Goal: Task Accomplishment & Management: Manage account settings

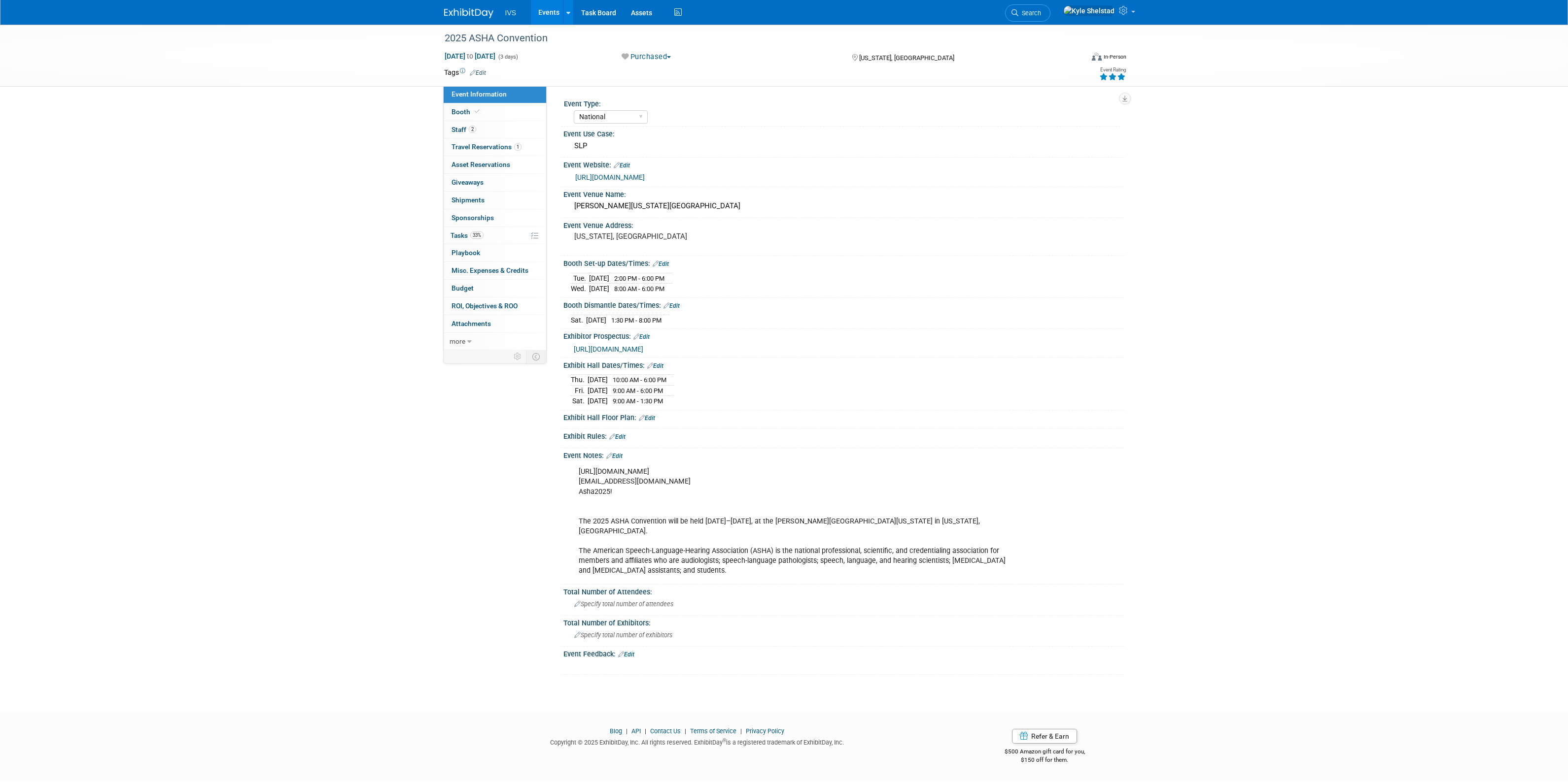
select select "National"
click at [550, 8] on link "Events" at bounding box center [549, 12] width 36 height 25
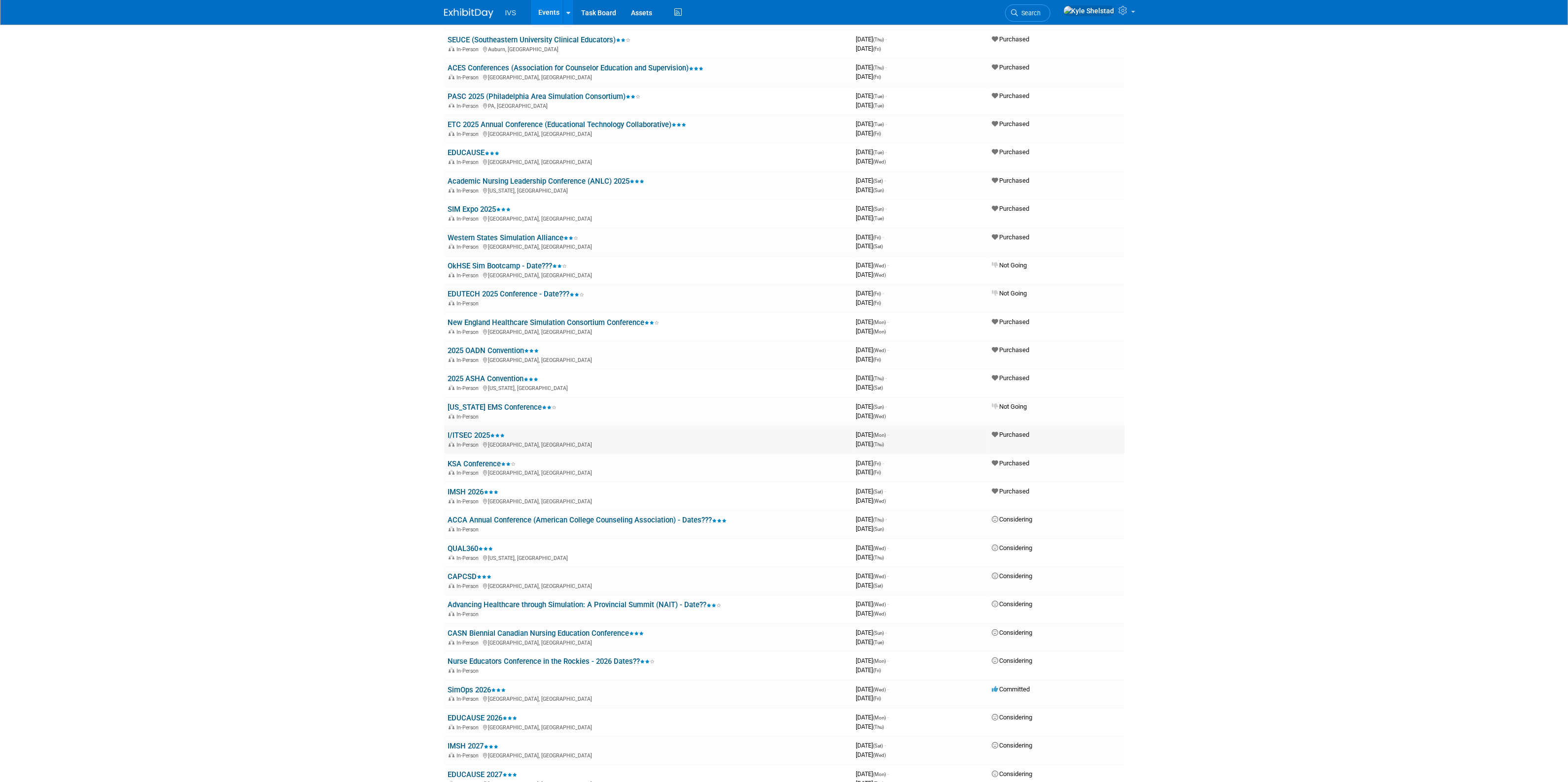
scroll to position [370, 0]
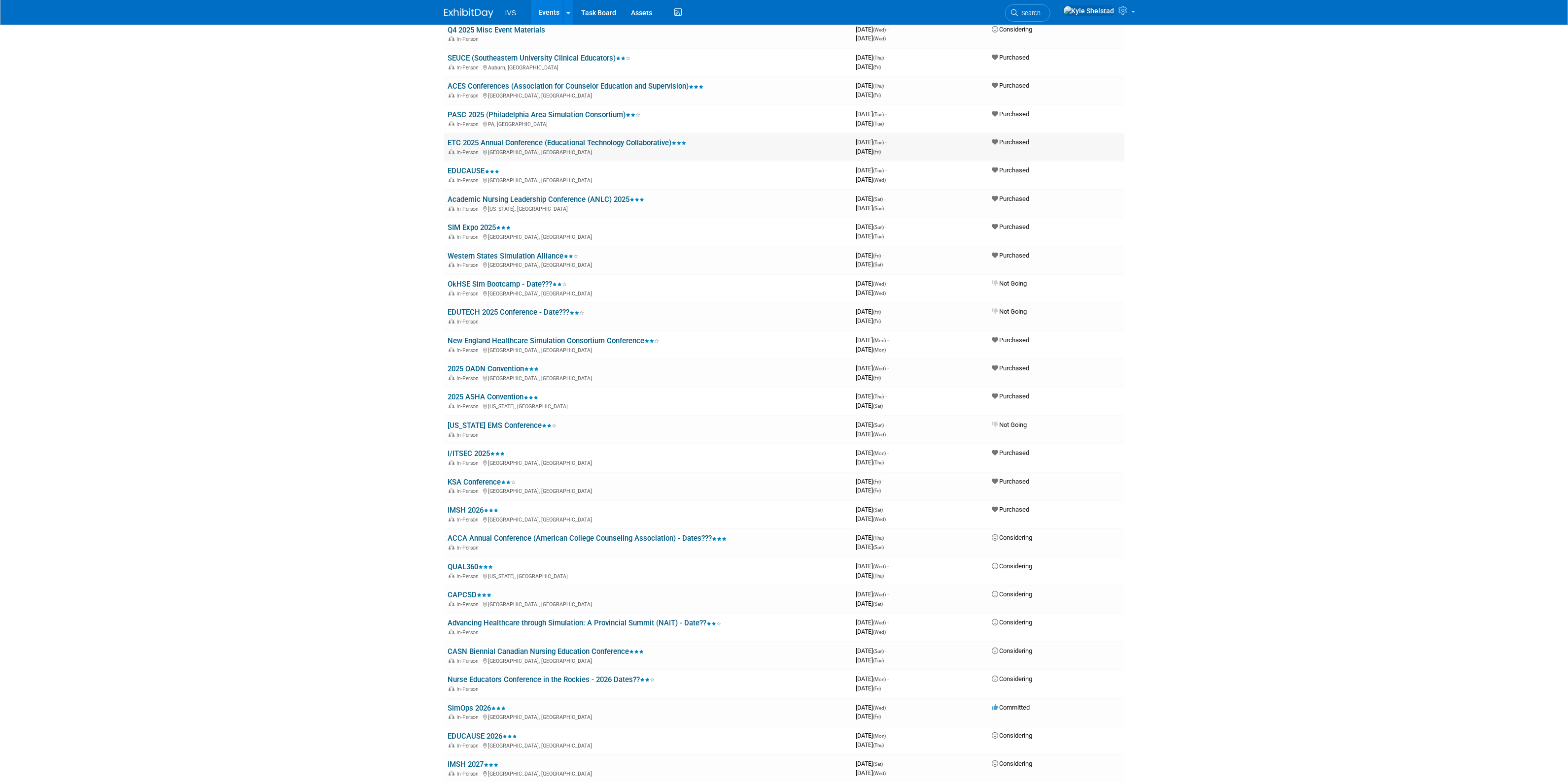
click at [517, 139] on link "ETC 2025 Annual Conference (Educational Technology Collaborative)" at bounding box center [567, 143] width 238 height 9
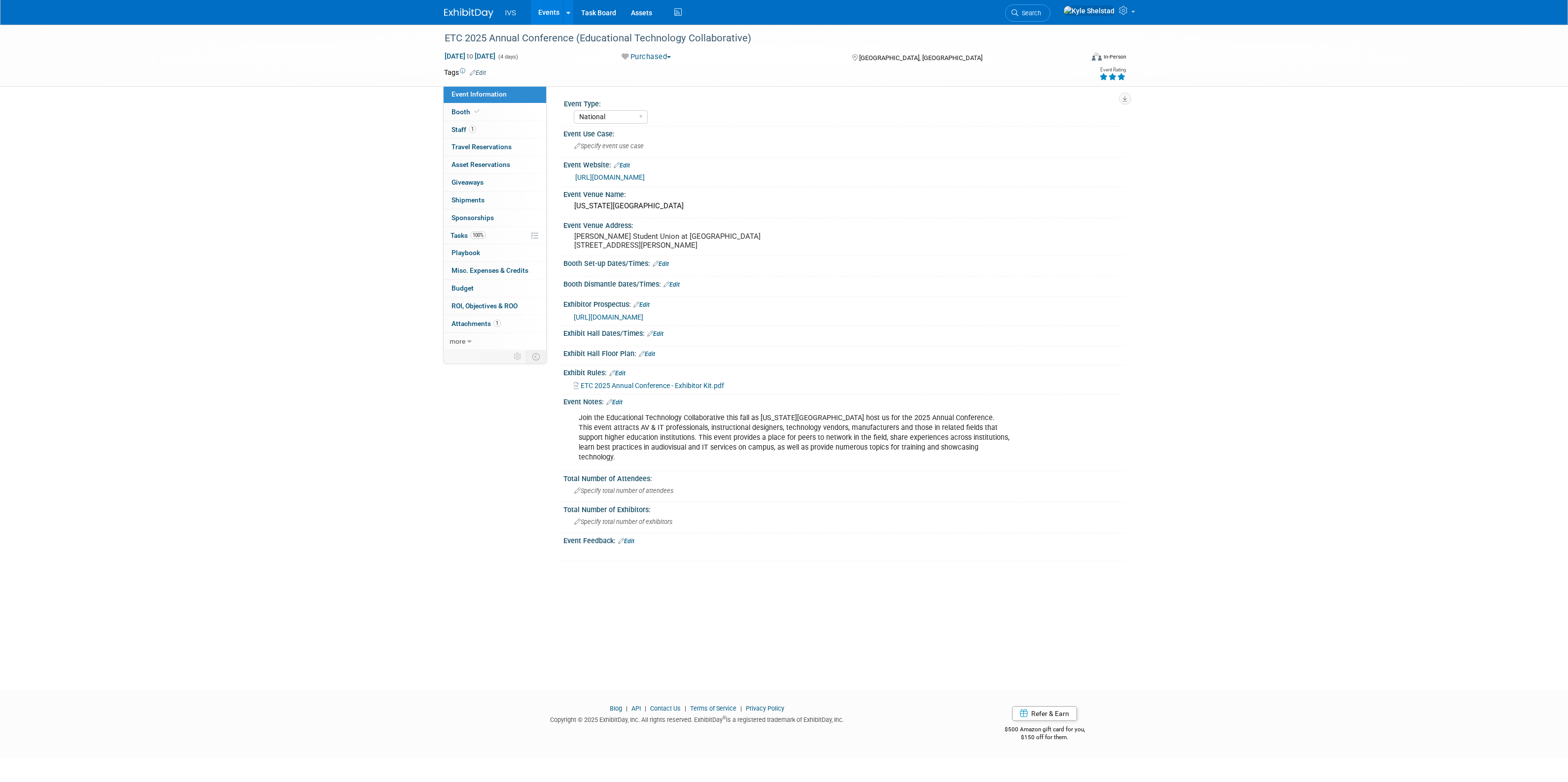
select select "National"
click at [497, 110] on link "Booth" at bounding box center [495, 112] width 103 height 17
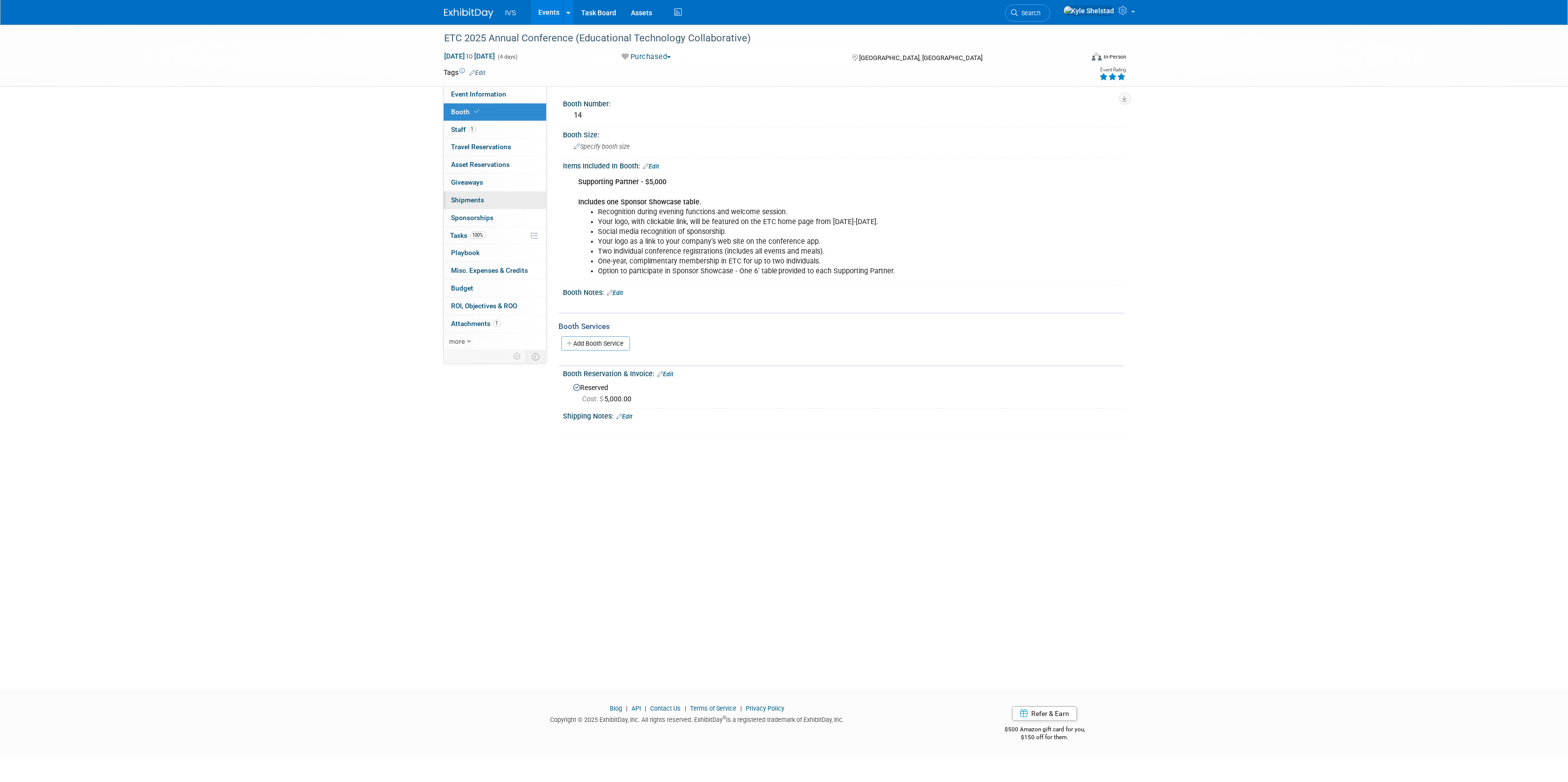
click at [516, 198] on link "0 Shipments 0" at bounding box center [495, 200] width 103 height 17
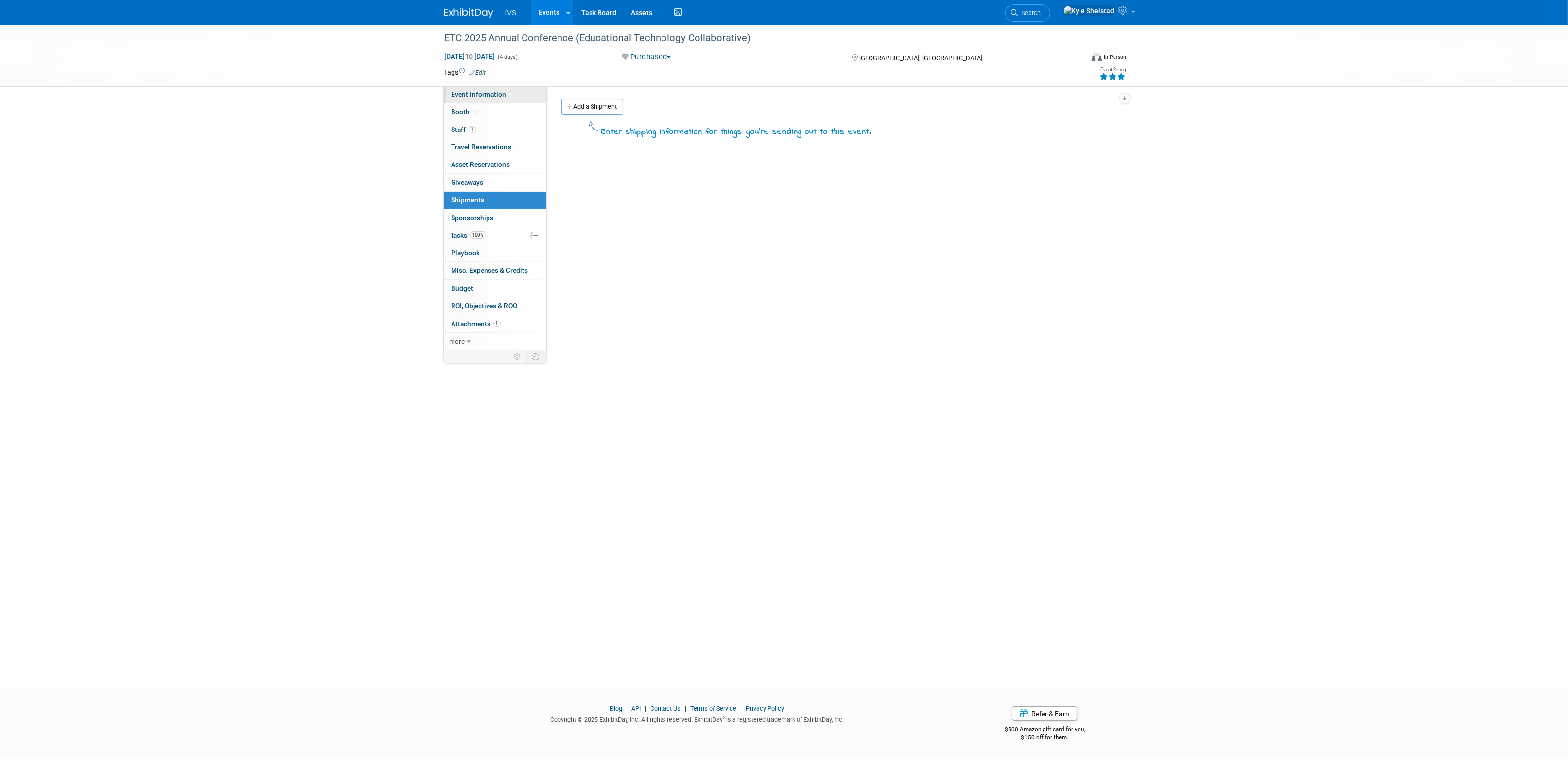
click at [488, 94] on span "Event Information" at bounding box center [478, 94] width 55 height 8
select select "National"
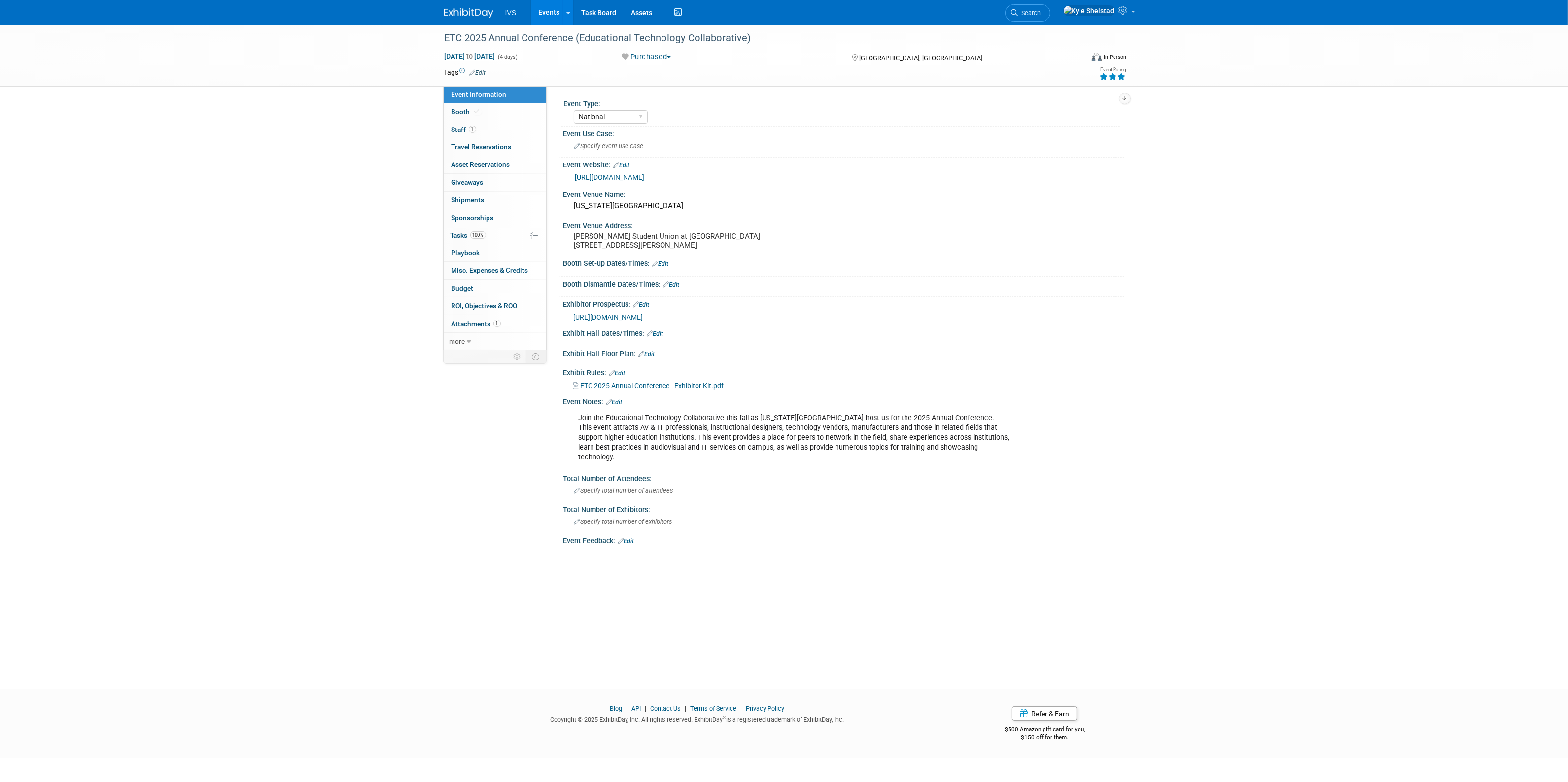
click at [666, 268] on link "Edit" at bounding box center [661, 264] width 17 height 7
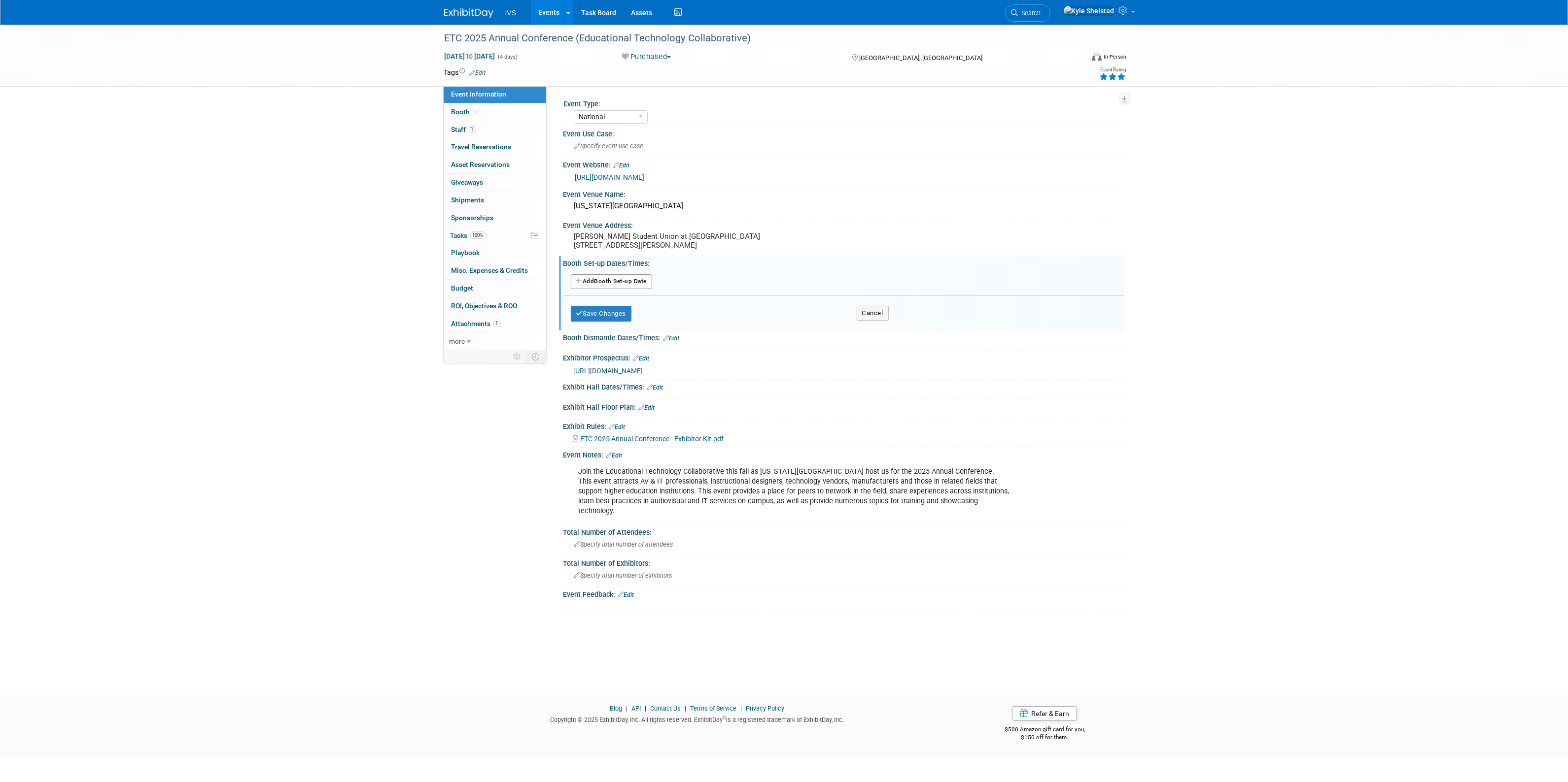
click at [643, 289] on button "Add Another Booth Set-up Date" at bounding box center [611, 282] width 81 height 15
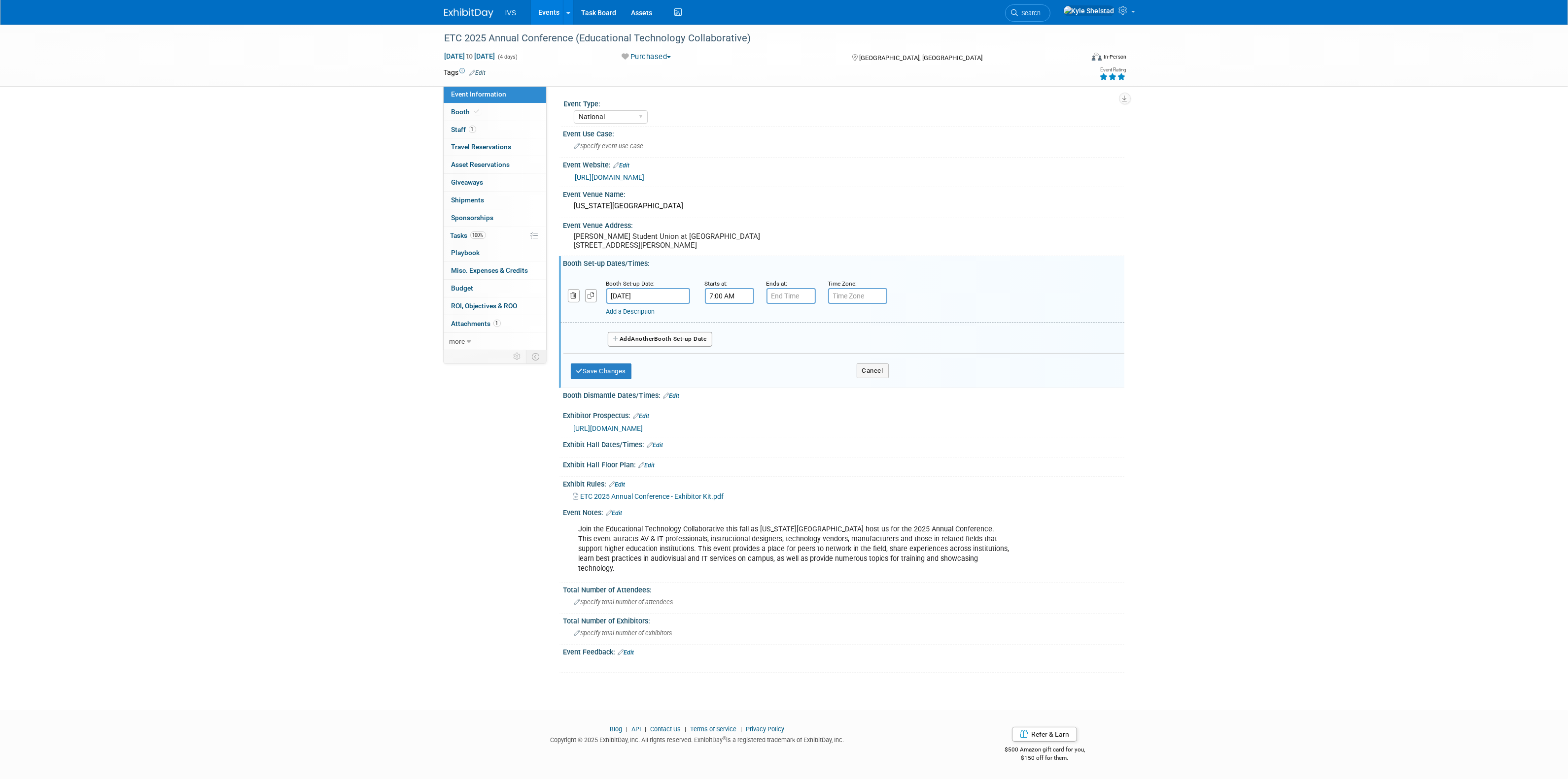
click at [727, 302] on input "7:00 AM" at bounding box center [729, 296] width 49 height 16
click at [725, 344] on span "07" at bounding box center [727, 341] width 19 height 18
click at [753, 384] on td "09" at bounding box center [755, 373] width 32 height 26
type input "9:00 AM"
click at [802, 393] on span at bounding box center [801, 384] width 66 height 17
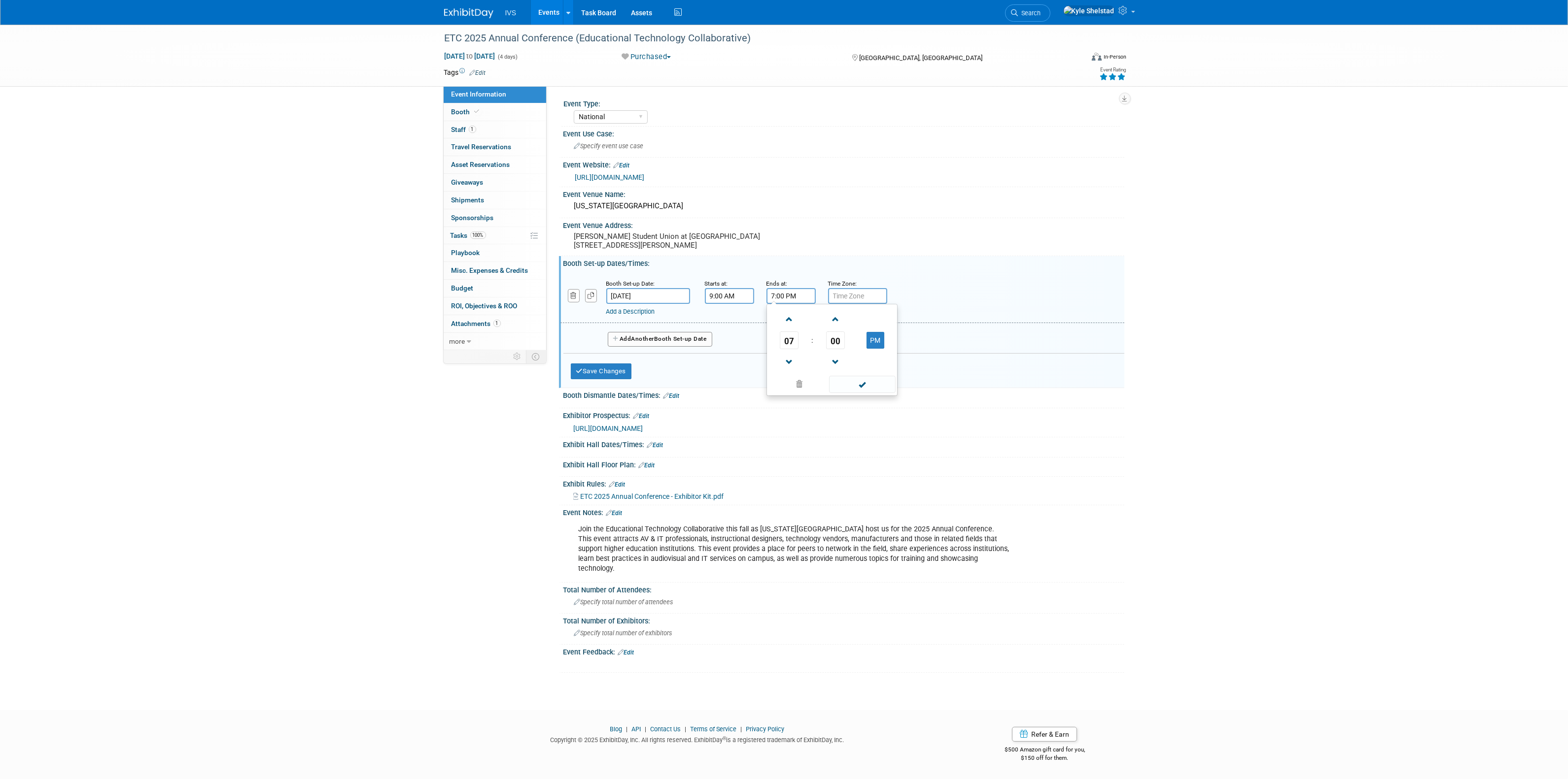
click at [785, 299] on input "7:00 PM" at bounding box center [791, 296] width 49 height 16
click at [789, 346] on span "07" at bounding box center [789, 341] width 19 height 18
click at [807, 352] on td "05" at bounding box center [816, 346] width 32 height 26
type input "5:00 PM"
click at [862, 390] on span at bounding box center [862, 384] width 66 height 17
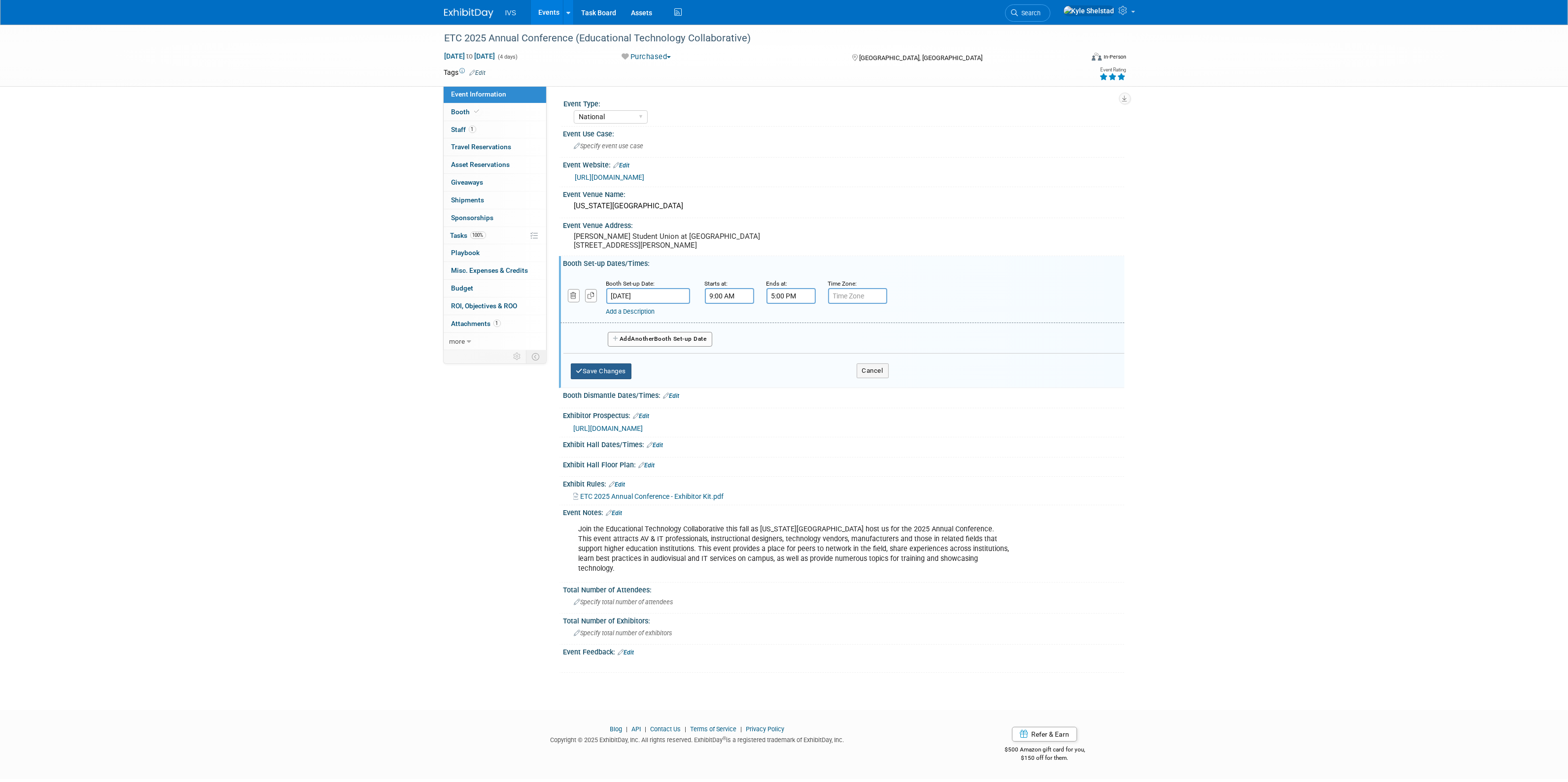
click at [588, 377] on button "Save Changes" at bounding box center [601, 371] width 61 height 16
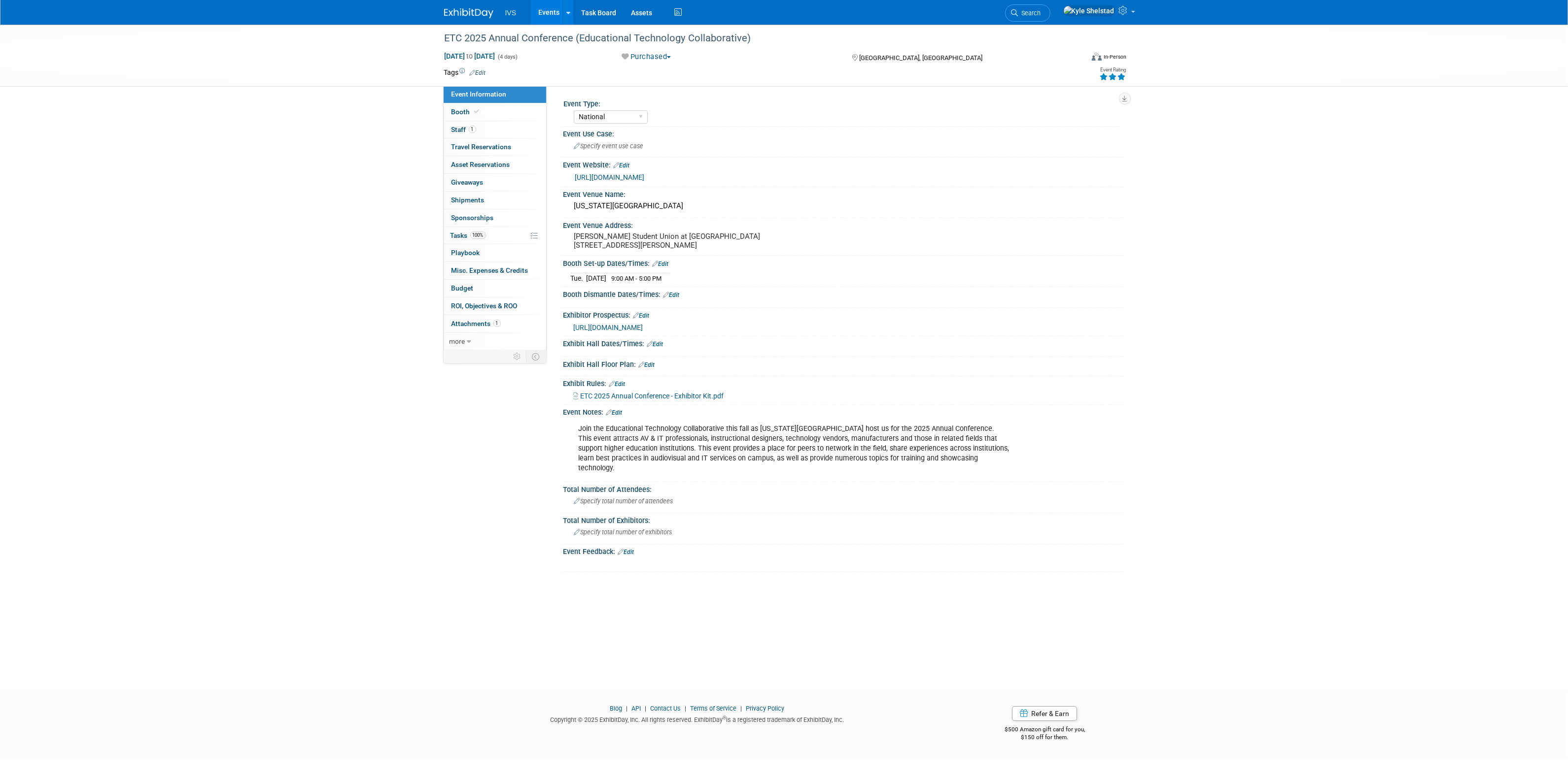
click at [659, 348] on link "Edit" at bounding box center [656, 344] width 17 height 7
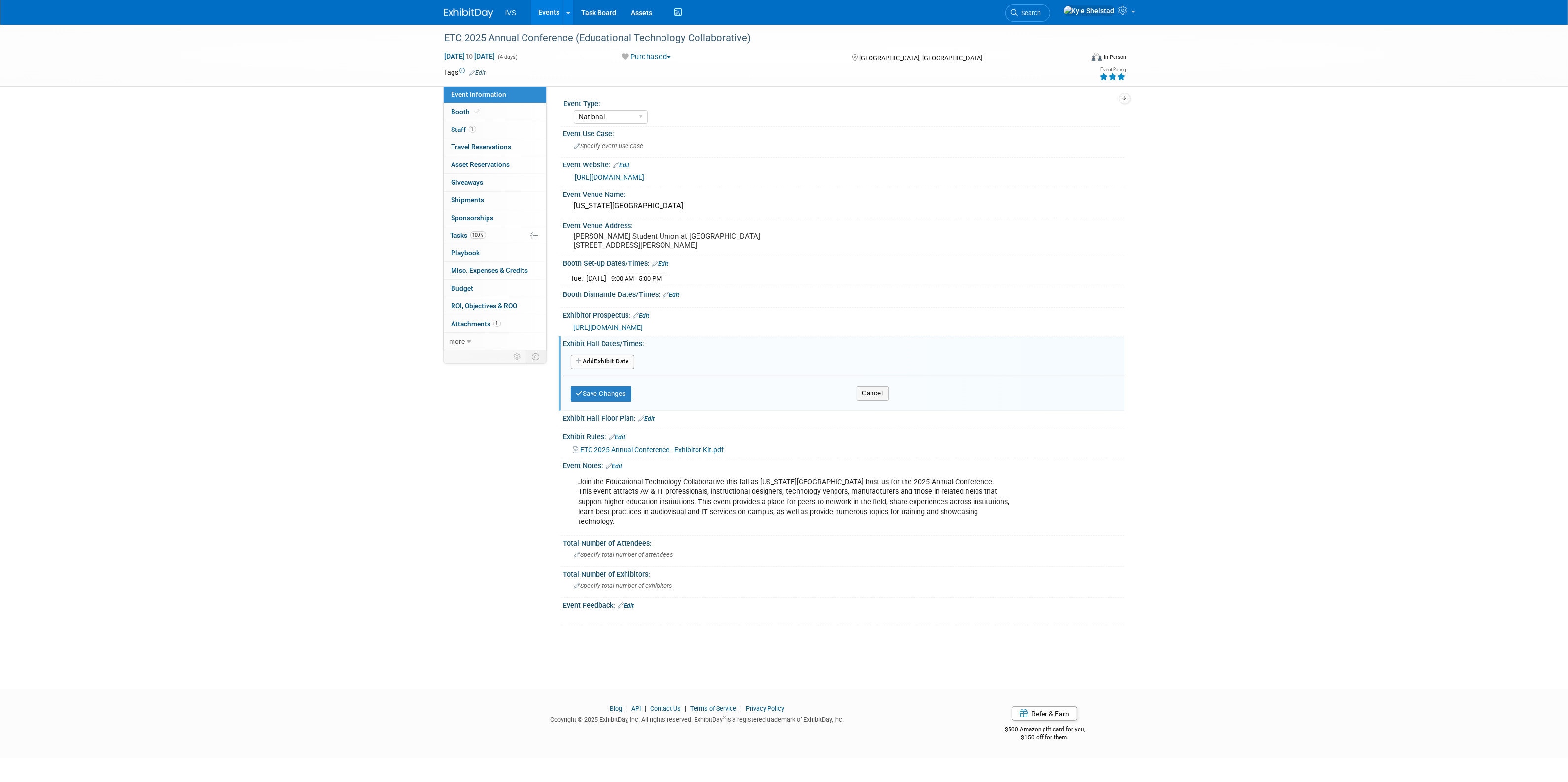
click at [598, 368] on button "Add Another Exhibit Date" at bounding box center [602, 362] width 63 height 15
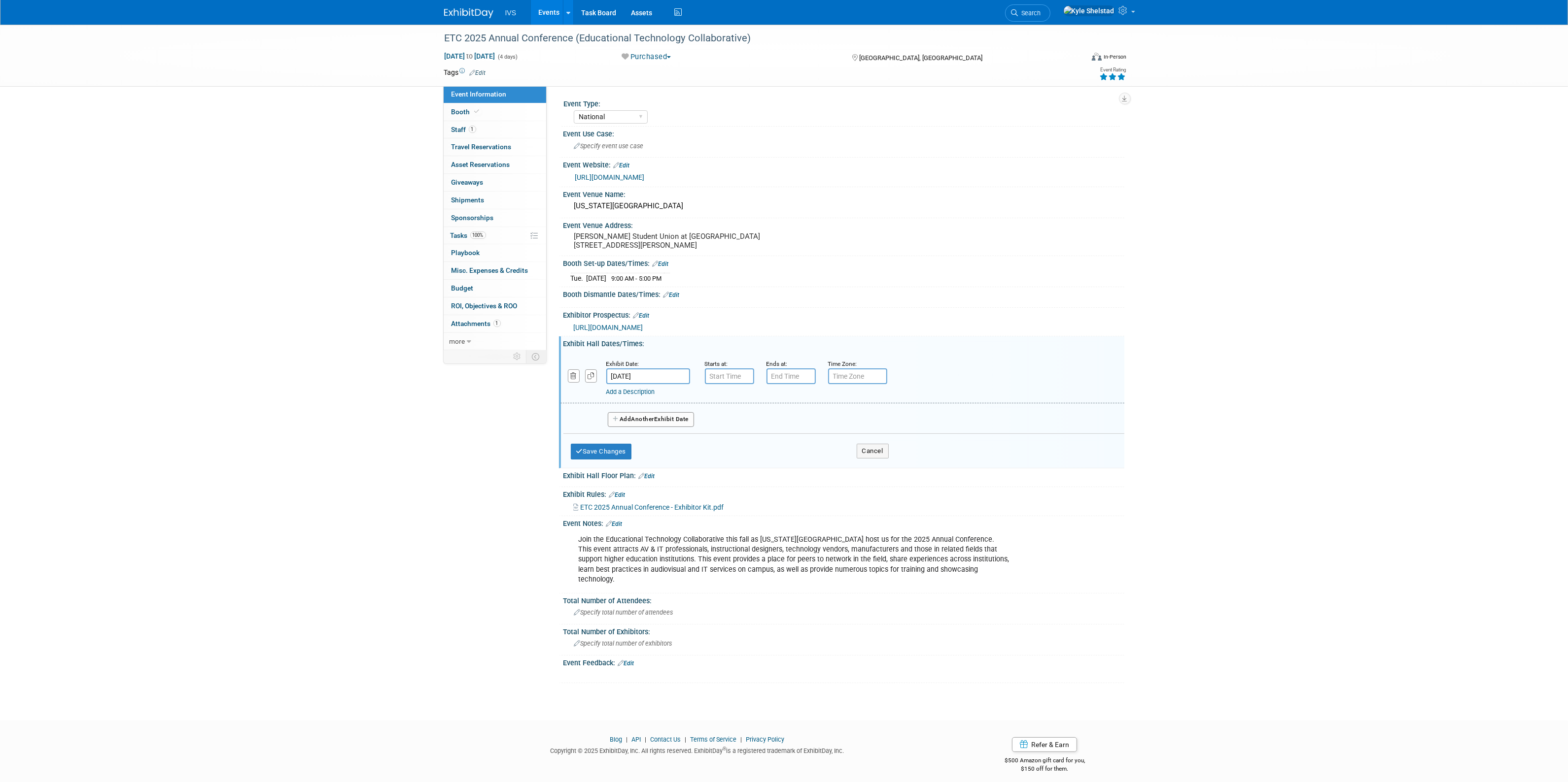
click at [671, 387] on body "IVS Events Add Event Bulk Upload Events Shareable Event Boards Recently Viewed …" at bounding box center [784, 391] width 1568 height 782
click at [680, 467] on span "15" at bounding box center [681, 472] width 19 height 19
type input "[DATE]"
click at [728, 383] on input "7:00 AM" at bounding box center [729, 376] width 49 height 16
click at [724, 430] on span "07" at bounding box center [727, 421] width 19 height 18
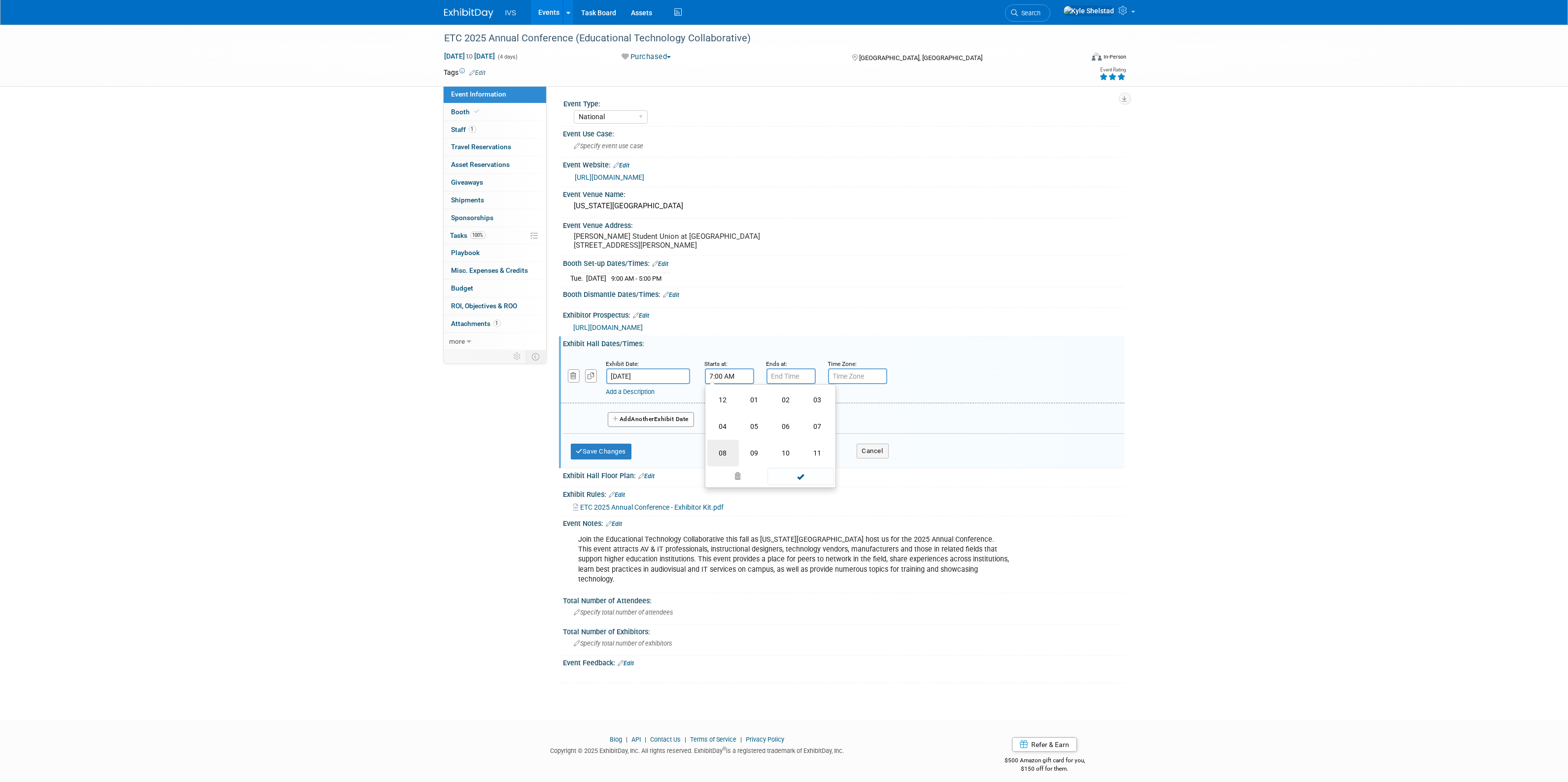
click at [725, 462] on td "08" at bounding box center [723, 452] width 32 height 26
click at [772, 430] on span "00" at bounding box center [773, 421] width 19 height 18
click at [781, 435] on td "30" at bounding box center [786, 426] width 32 height 26
type input "8:30 AM"
click at [792, 474] on span at bounding box center [801, 465] width 66 height 17
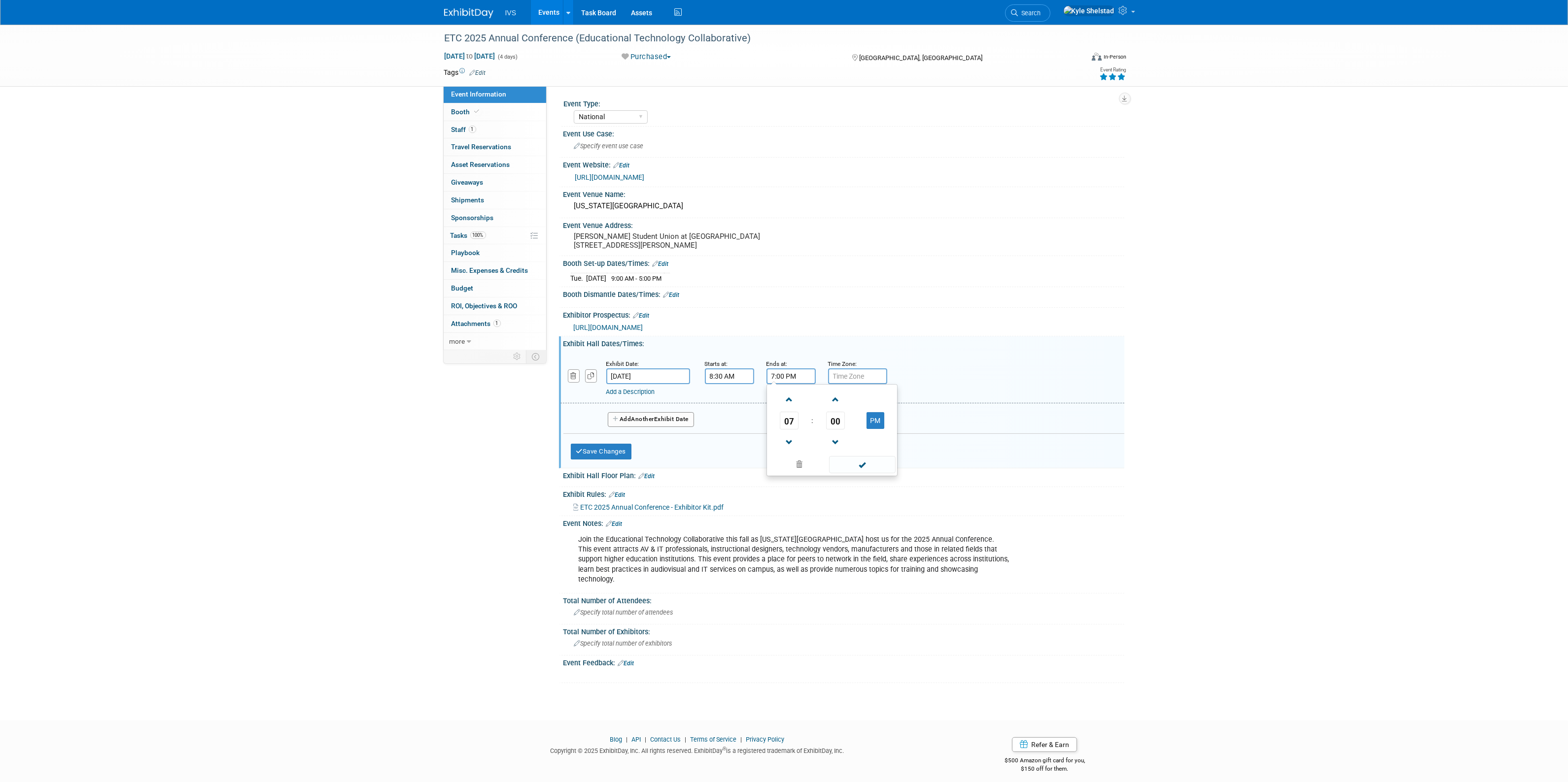
click at [788, 383] on input "7:00 PM" at bounding box center [791, 376] width 49 height 16
click at [782, 430] on span "07" at bounding box center [789, 421] width 19 height 18
click at [794, 436] on td "04" at bounding box center [785, 426] width 32 height 26
type input "4:00 PM"
click at [854, 474] on span at bounding box center [862, 465] width 66 height 17
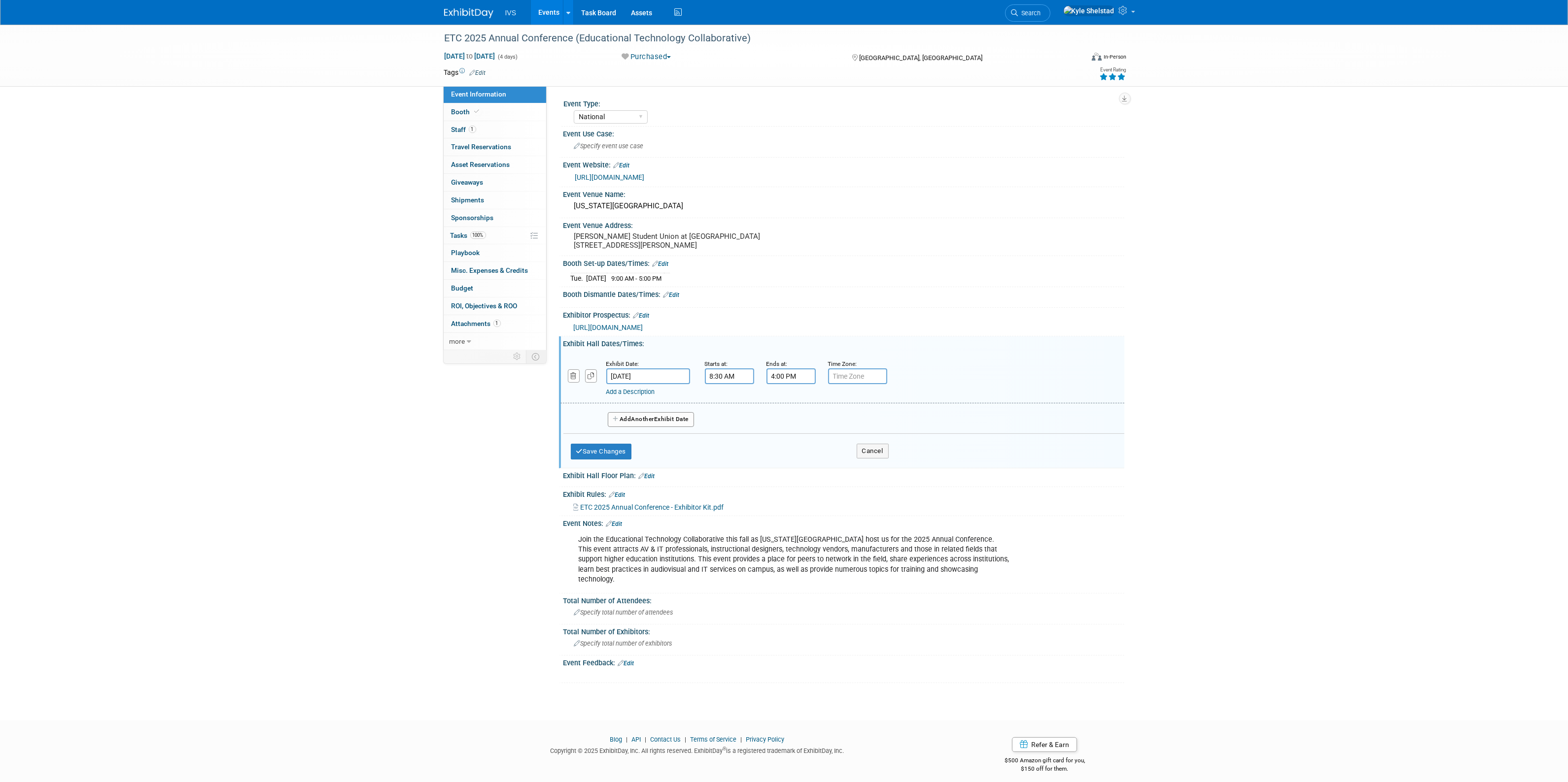
click at [669, 422] on button "Add Another Exhibit Date" at bounding box center [650, 420] width 87 height 15
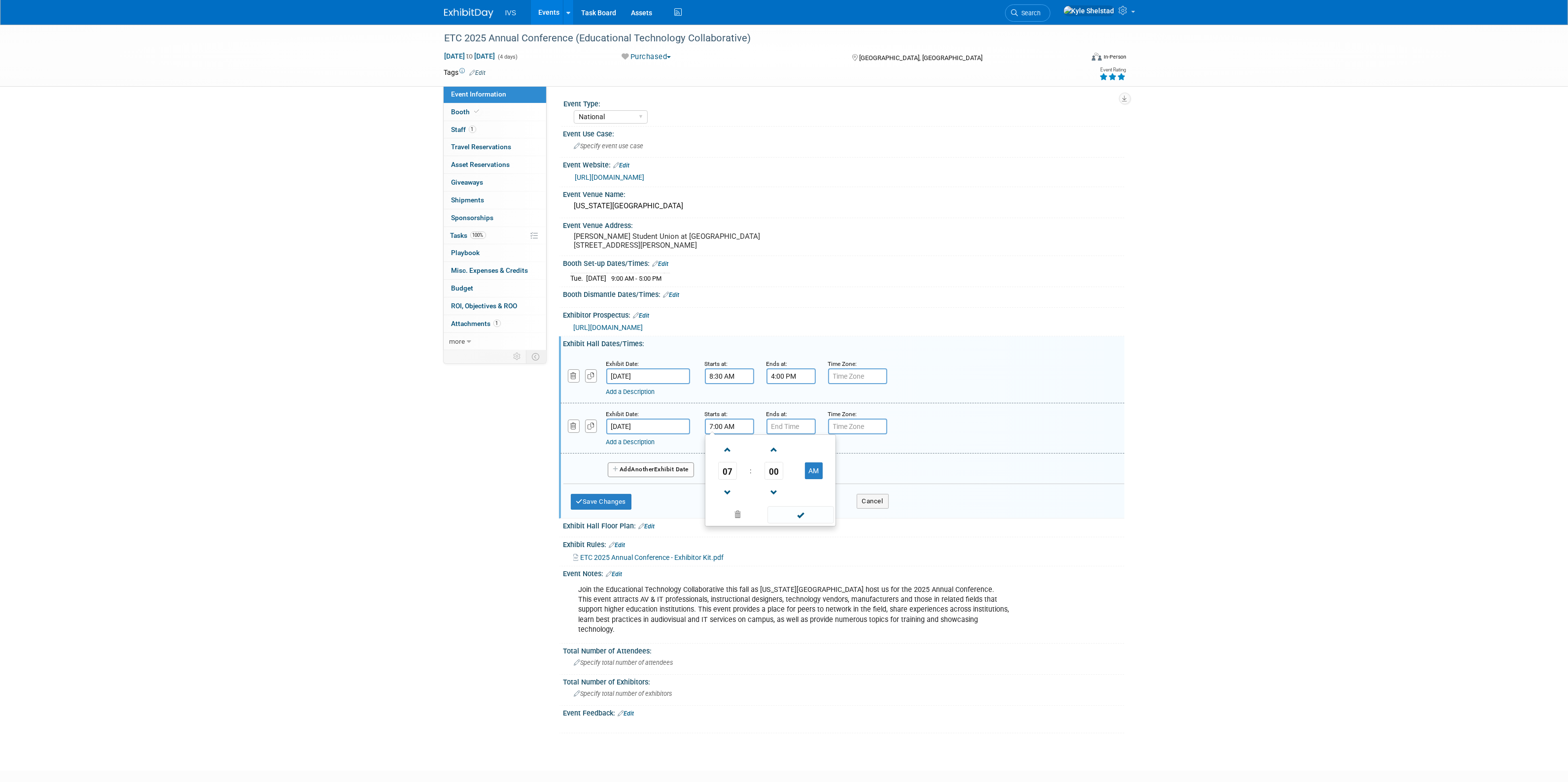
click at [725, 430] on input "7:00 AM" at bounding box center [729, 426] width 49 height 16
click at [731, 476] on span "07" at bounding box center [727, 471] width 19 height 18
click at [727, 515] on td "08" at bounding box center [723, 503] width 32 height 26
click at [782, 480] on td "00" at bounding box center [774, 471] width 41 height 18
click at [776, 480] on span "00" at bounding box center [773, 471] width 19 height 18
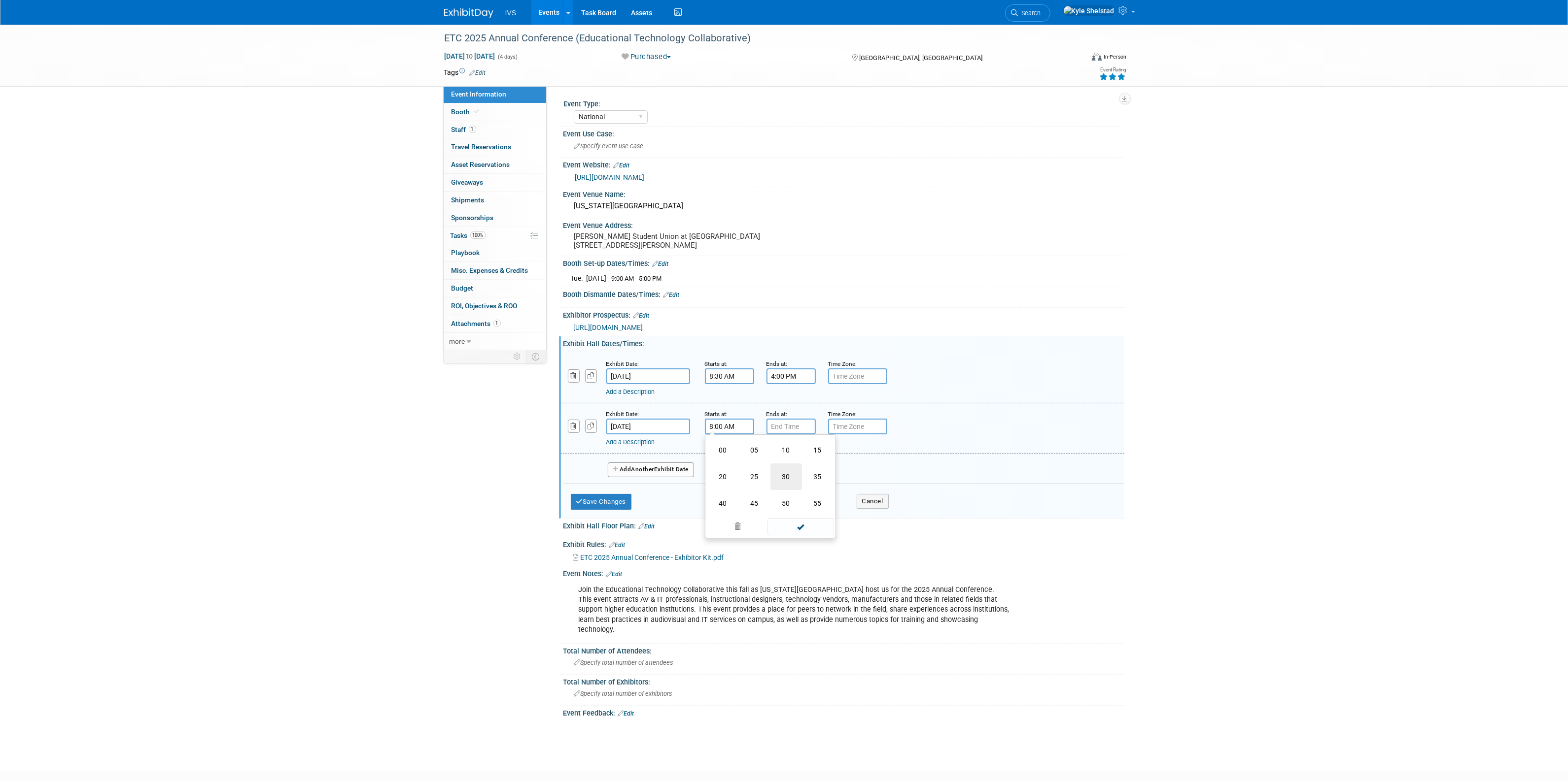
click at [784, 488] on td "30" at bounding box center [786, 477] width 32 height 26
type input "8:30 AM"
click at [801, 516] on span at bounding box center [801, 514] width 66 height 17
click at [790, 434] on input "7:00 PM" at bounding box center [791, 426] width 49 height 16
click at [790, 480] on span "07" at bounding box center [789, 471] width 19 height 18
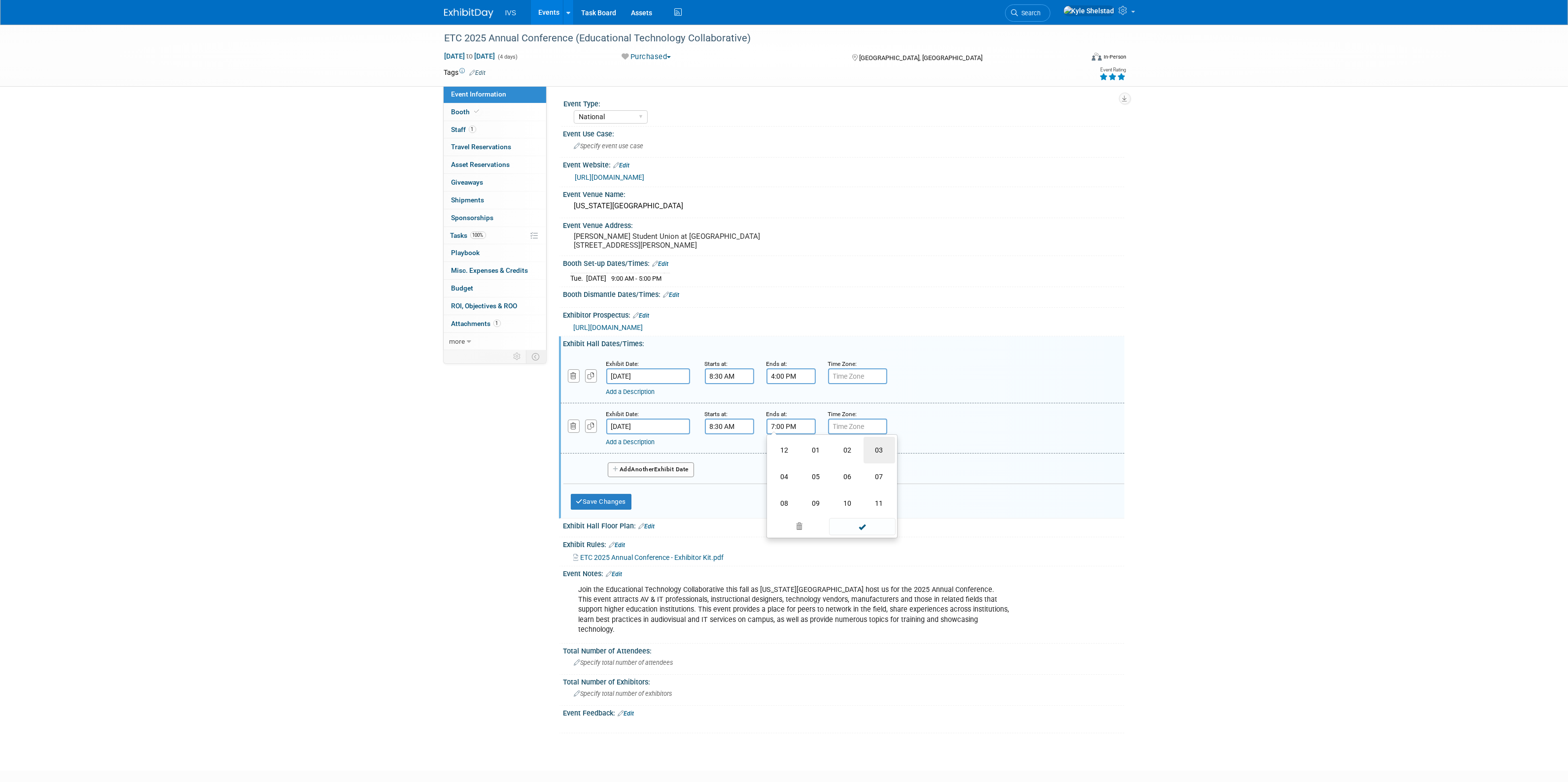
click at [875, 455] on td "03" at bounding box center [879, 449] width 32 height 26
type input "3:00 PM"
click at [851, 517] on span at bounding box center [862, 514] width 66 height 17
click at [621, 510] on button "Save Changes" at bounding box center [601, 501] width 61 height 16
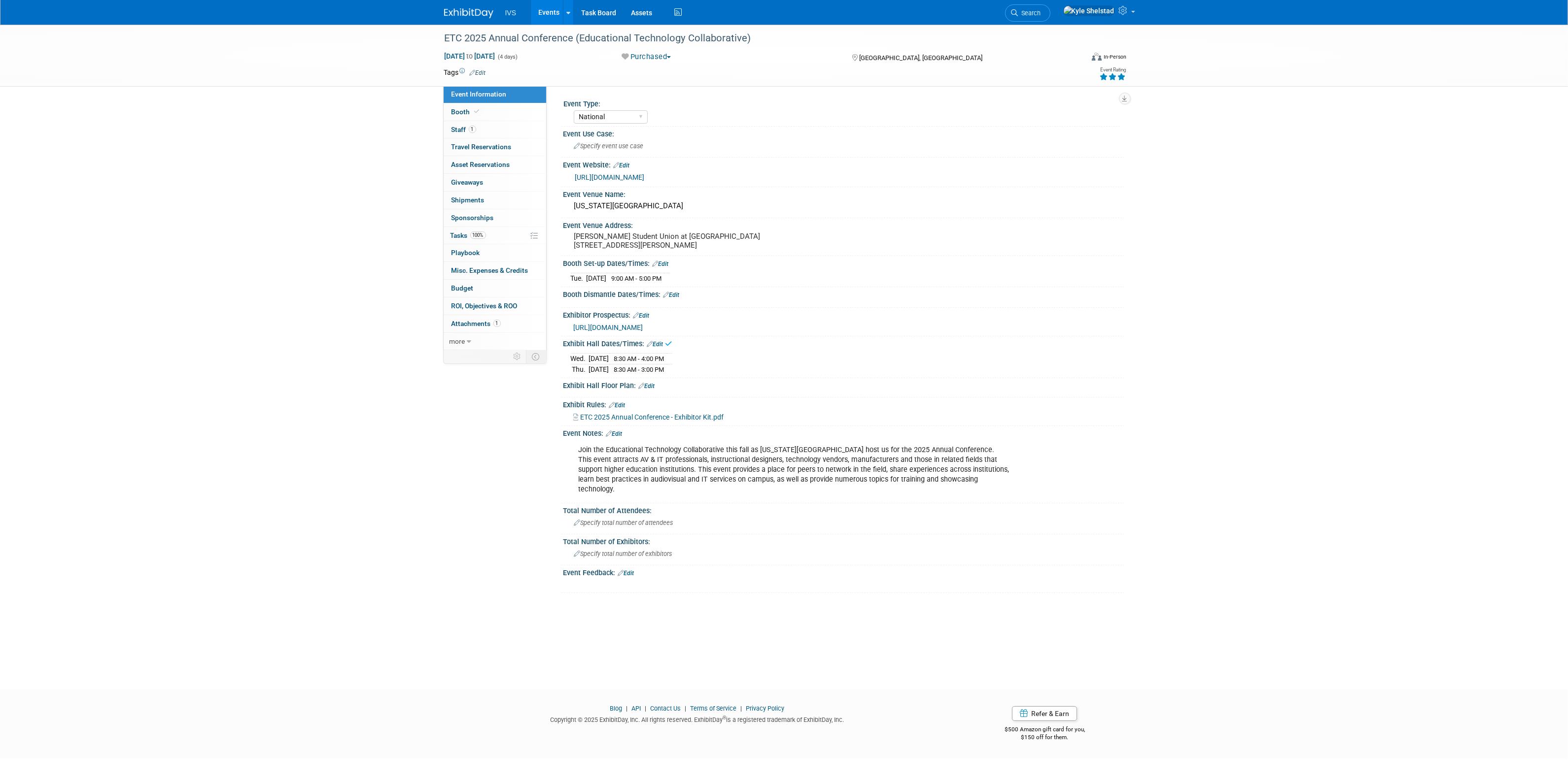
click at [677, 299] on link "Edit" at bounding box center [672, 295] width 17 height 7
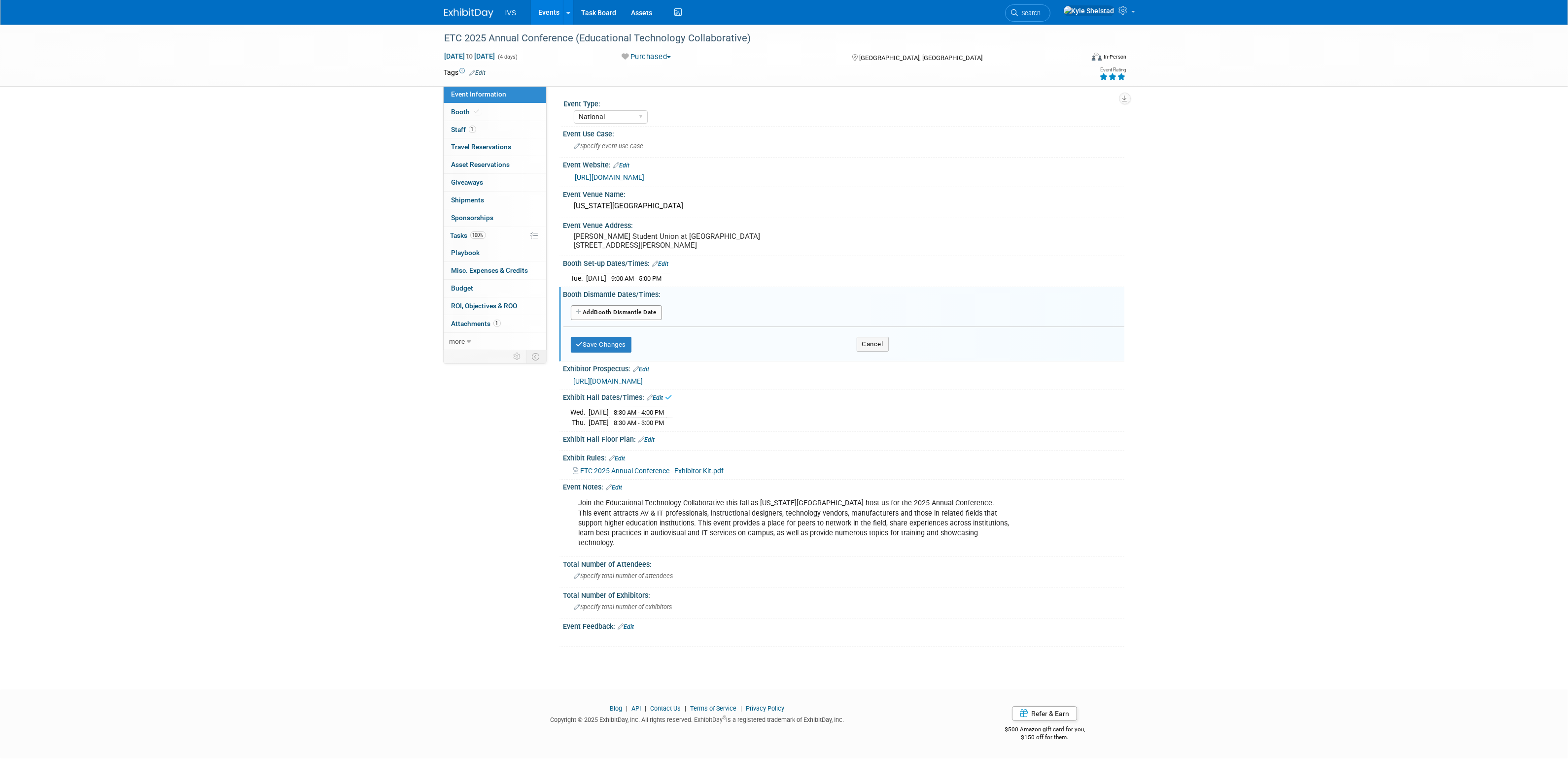
click at [614, 319] on button "Add Another Booth Dismantle Date" at bounding box center [616, 313] width 91 height 15
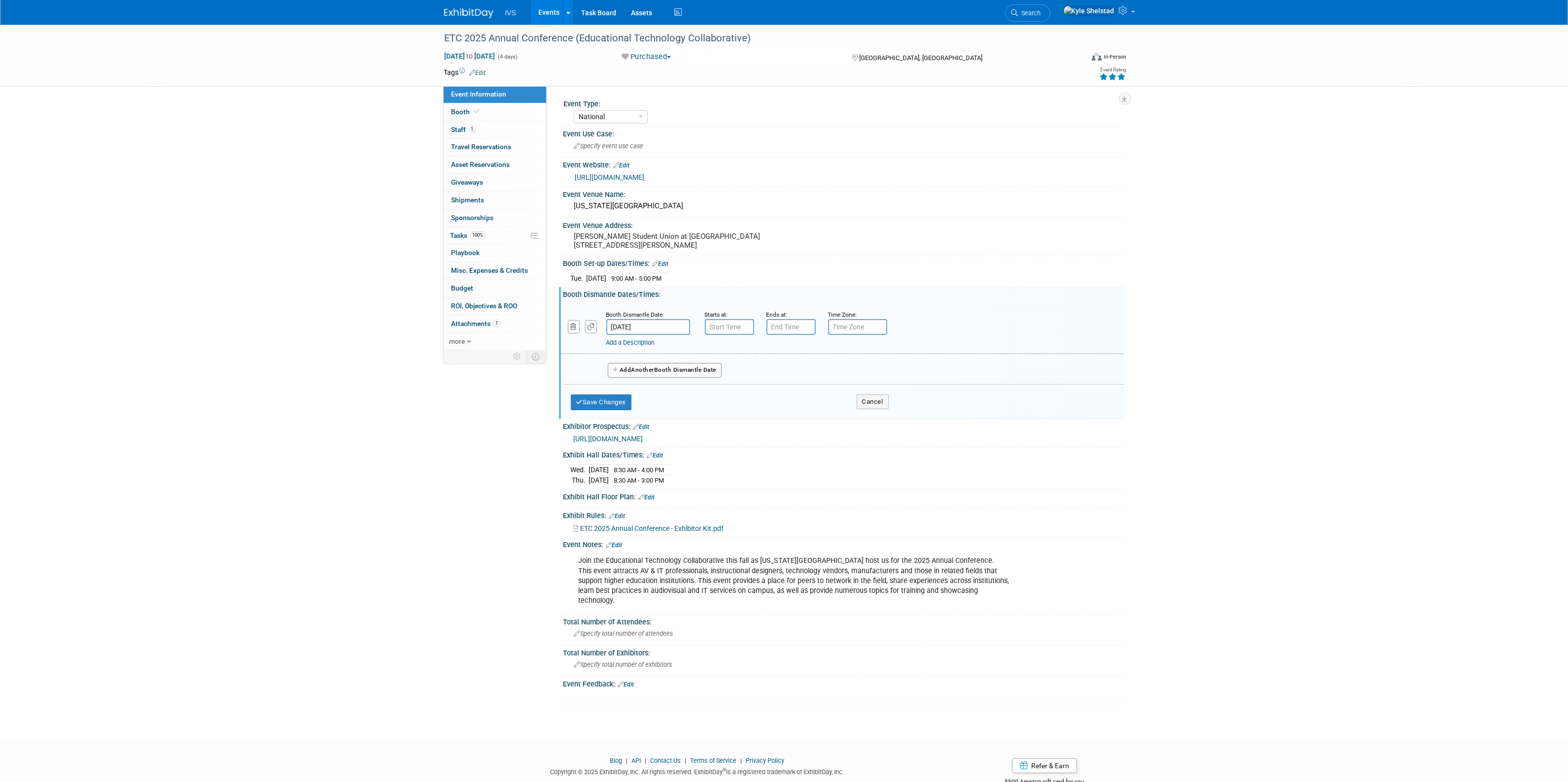
type input "7:00 AM"
click at [730, 332] on input "7:00 AM" at bounding box center [729, 327] width 49 height 16
click at [647, 333] on input "[DATE]" at bounding box center [647, 327] width 84 height 16
click at [706, 428] on span "16" at bounding box center [703, 422] width 19 height 19
type input "[DATE]"
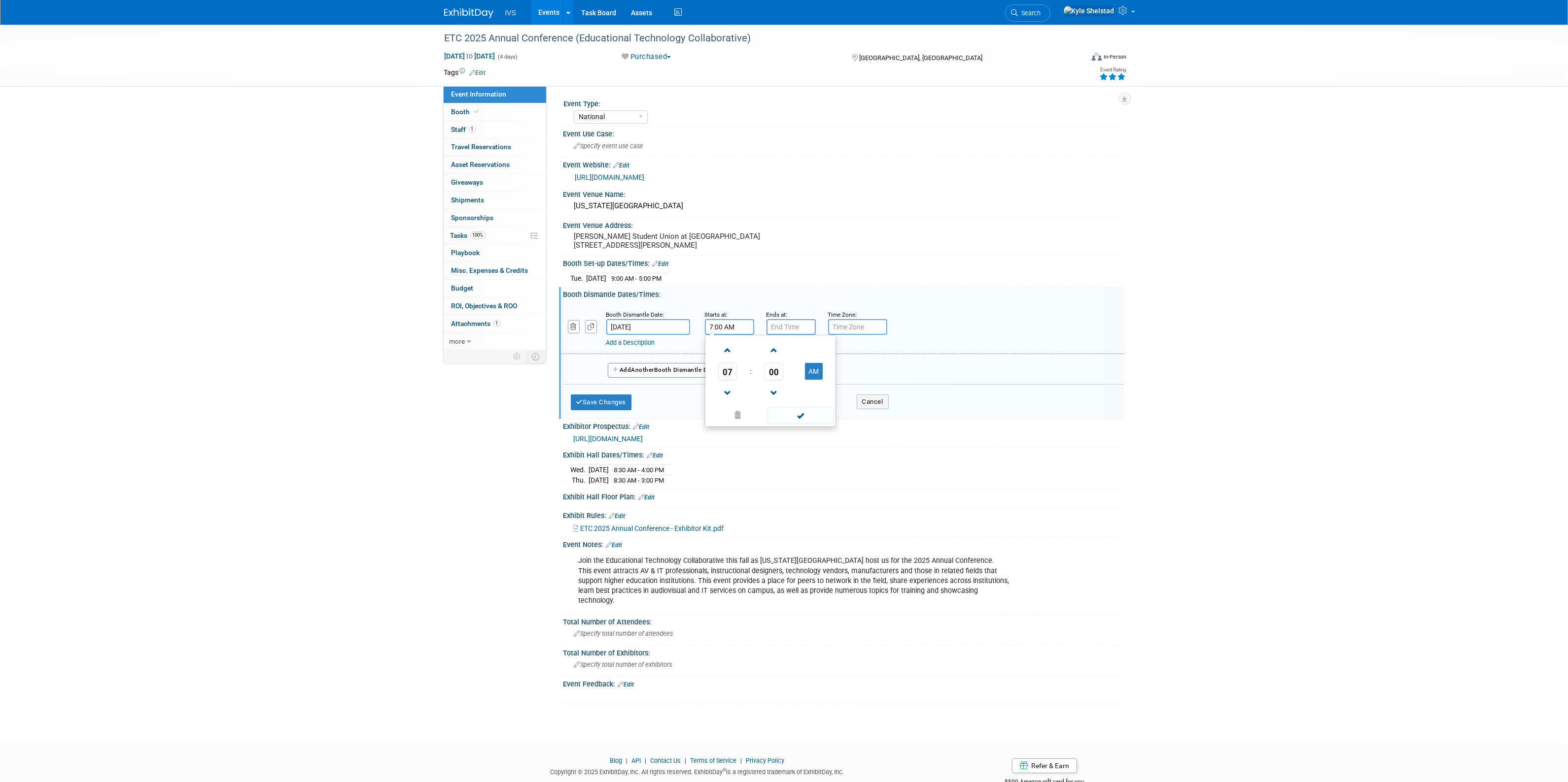
click at [728, 335] on input "7:00 AM" at bounding box center [729, 327] width 49 height 16
click at [726, 380] on span "07" at bounding box center [727, 372] width 19 height 18
click at [811, 360] on td "03" at bounding box center [818, 350] width 32 height 26
click at [807, 380] on button "AM" at bounding box center [814, 371] width 18 height 17
type input "3:00 PM"
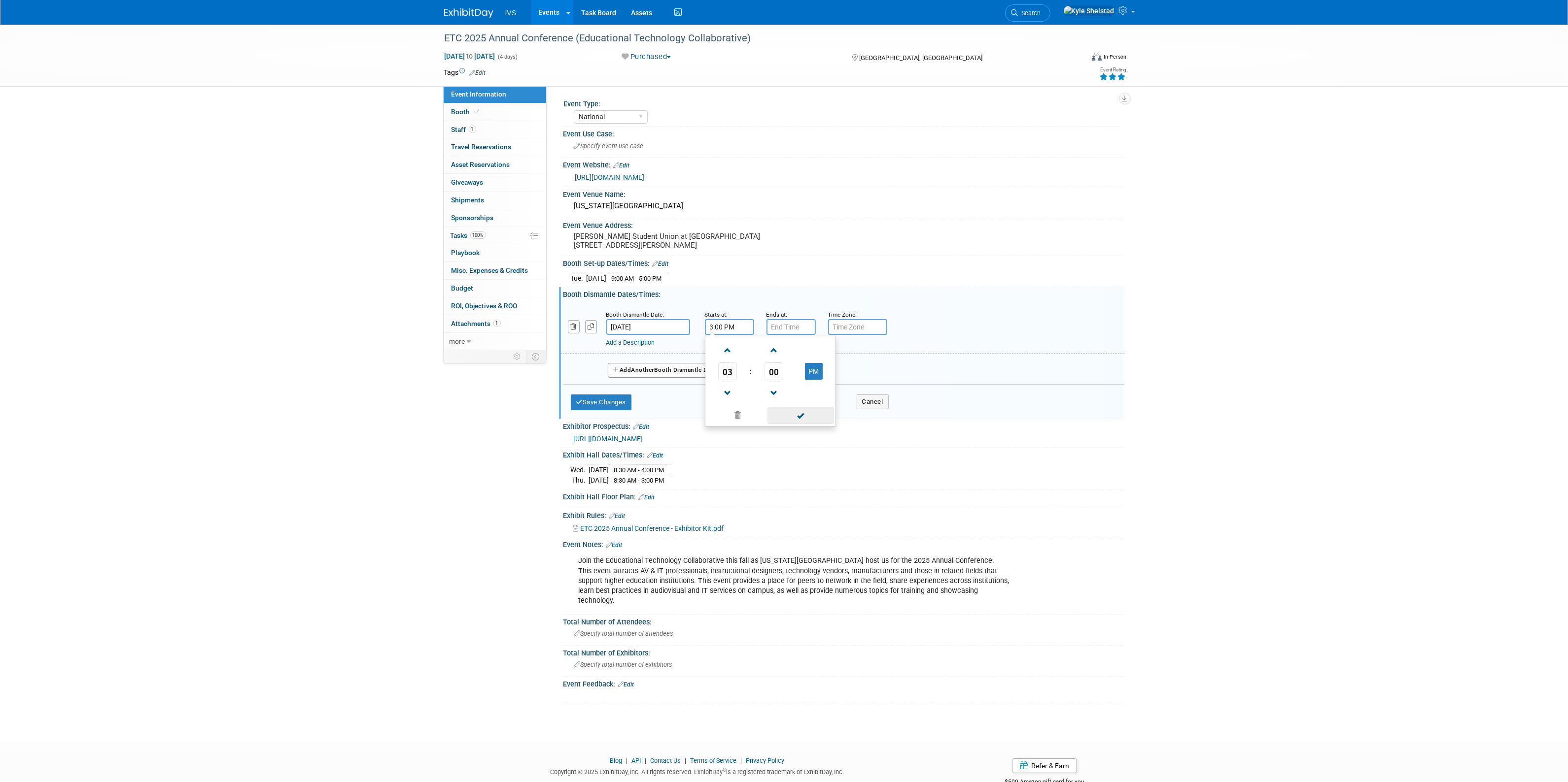
click at [798, 422] on span at bounding box center [801, 416] width 66 height 17
click at [789, 335] on input "7:00 PM" at bounding box center [791, 327] width 49 height 16
click at [795, 380] on span "07" at bounding box center [789, 372] width 19 height 18
click at [810, 382] on td "05" at bounding box center [816, 377] width 32 height 26
type input "5:00 PM"
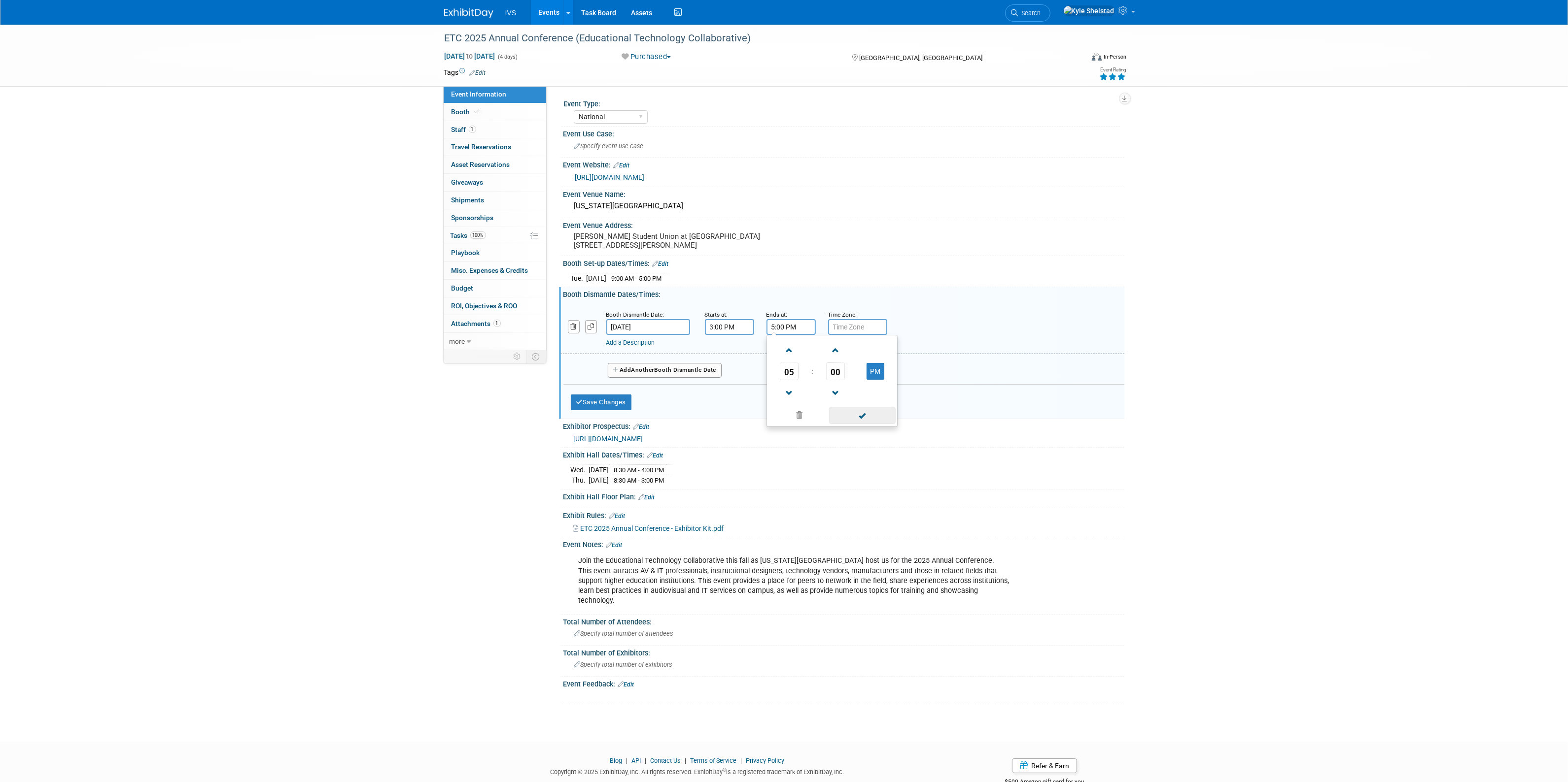
click at [848, 418] on span at bounding box center [862, 416] width 66 height 17
click at [496, 57] on span "[DATE] to [DATE]" at bounding box center [469, 57] width 52 height 9
select select "9"
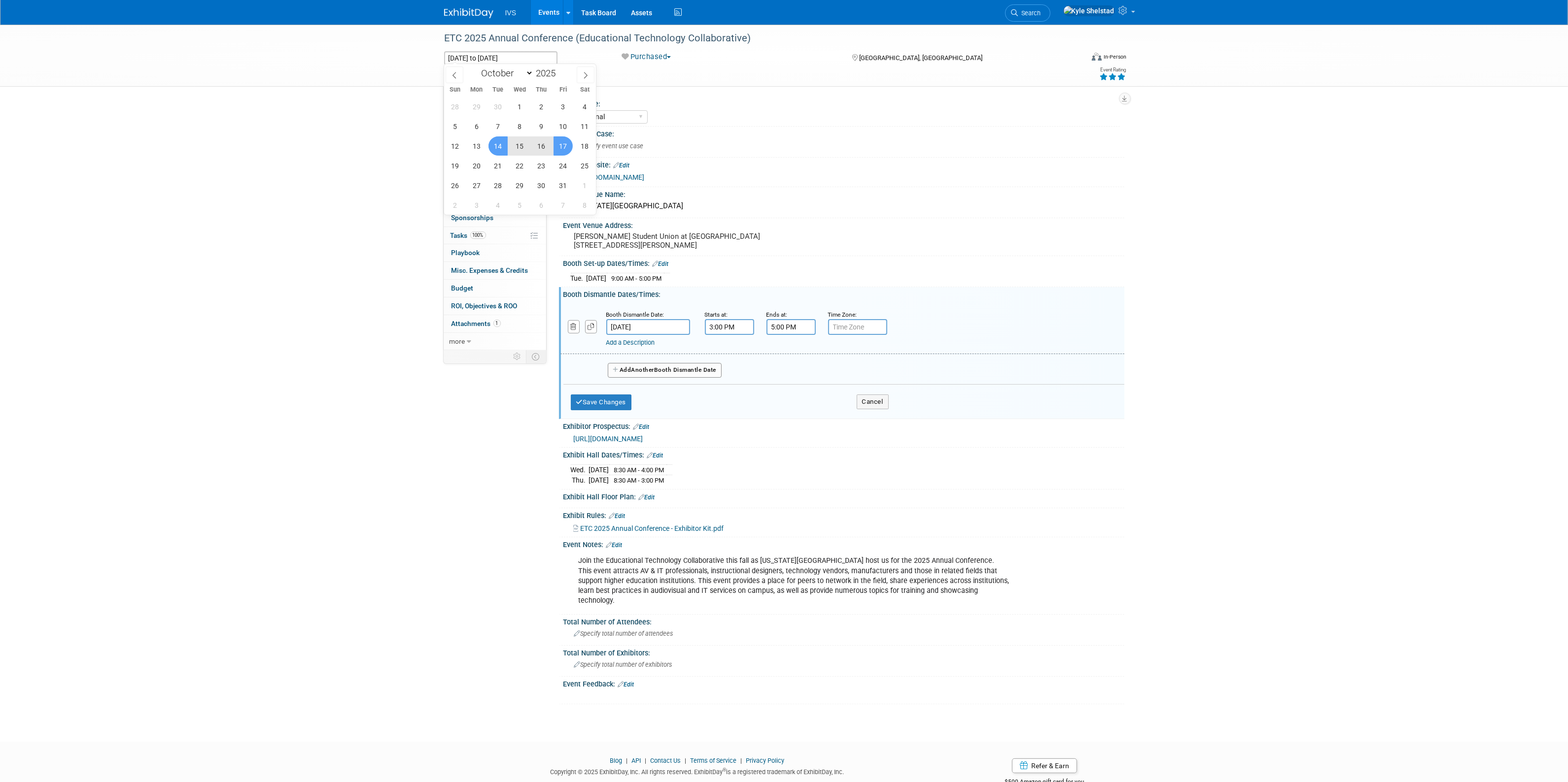
click at [504, 147] on span "14" at bounding box center [497, 146] width 19 height 19
type input "[DATE]"
click at [549, 143] on span "16" at bounding box center [541, 146] width 19 height 19
click at [610, 406] on button "Save Changes" at bounding box center [601, 402] width 61 height 16
